Goal: Information Seeking & Learning: Learn about a topic

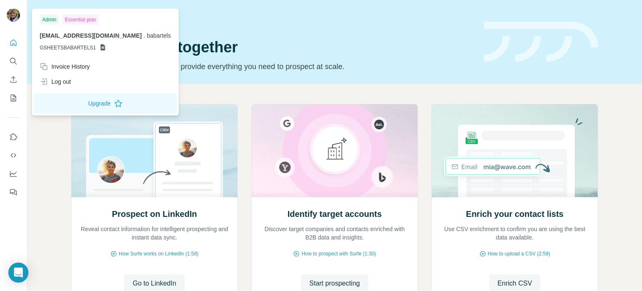
click at [13, 16] on img at bounding box center [13, 14] width 13 height 13
click at [65, 81] on div "Log out" at bounding box center [55, 81] width 31 height 8
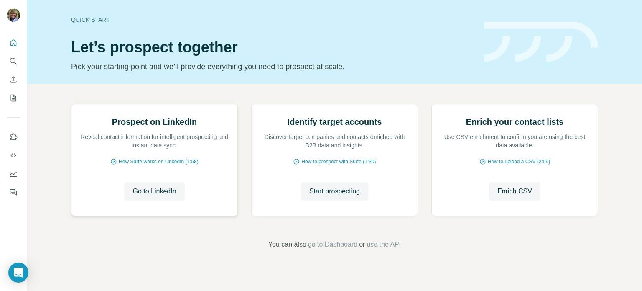
scroll to position [70, 0]
click at [155, 165] on span "How Surfe works on LinkedIn (1:58)" at bounding box center [159, 162] width 80 height 8
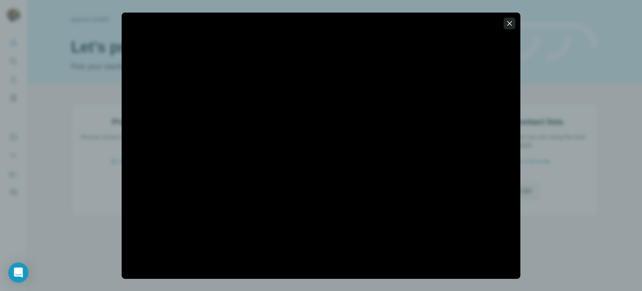
click at [510, 20] on icon "button" at bounding box center [510, 23] width 8 height 8
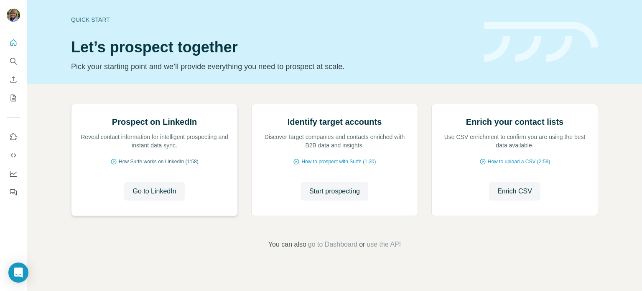
click at [166, 165] on span "How Surfe works on LinkedIn (1:58)" at bounding box center [159, 162] width 80 height 8
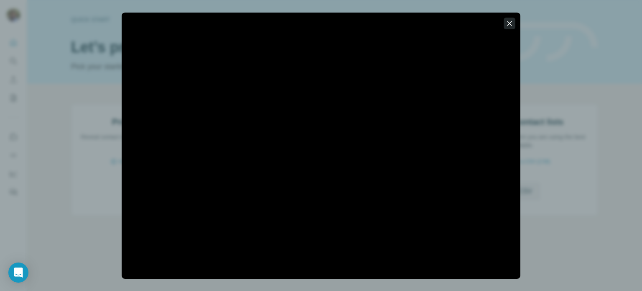
click at [511, 21] on icon "button" at bounding box center [510, 23] width 8 height 8
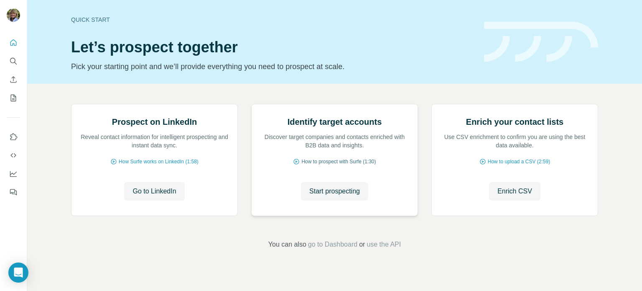
click at [349, 165] on span "How to prospect with Surfe (1:30)" at bounding box center [338, 162] width 74 height 8
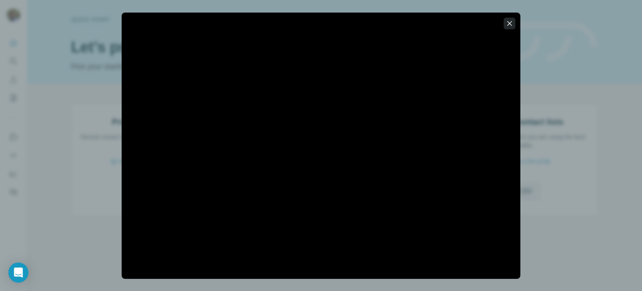
click at [509, 21] on icon "button" at bounding box center [510, 23] width 8 height 8
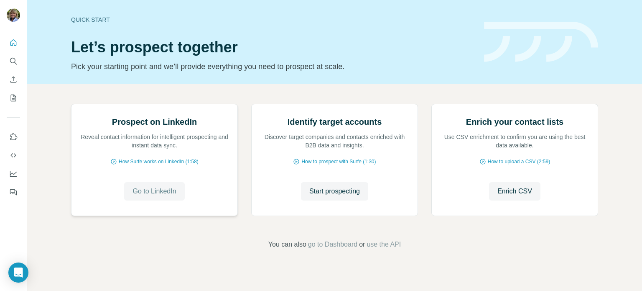
click at [146, 196] on span "Go to LinkedIn" at bounding box center [154, 191] width 43 height 10
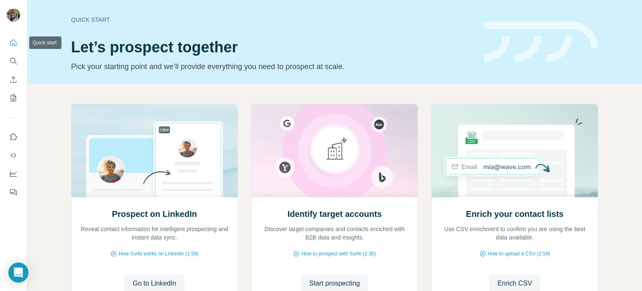
click at [13, 41] on icon "Quick start" at bounding box center [13, 42] width 8 height 8
click at [14, 43] on icon "Quick start" at bounding box center [13, 42] width 6 height 6
click at [13, 135] on icon "Use Surfe on LinkedIn" at bounding box center [13, 137] width 8 height 8
click at [13, 172] on icon "Dashboard" at bounding box center [13, 173] width 8 height 8
click at [15, 173] on icon "Dashboard" at bounding box center [13, 172] width 7 height 3
